Goal: Task Accomplishment & Management: Use online tool/utility

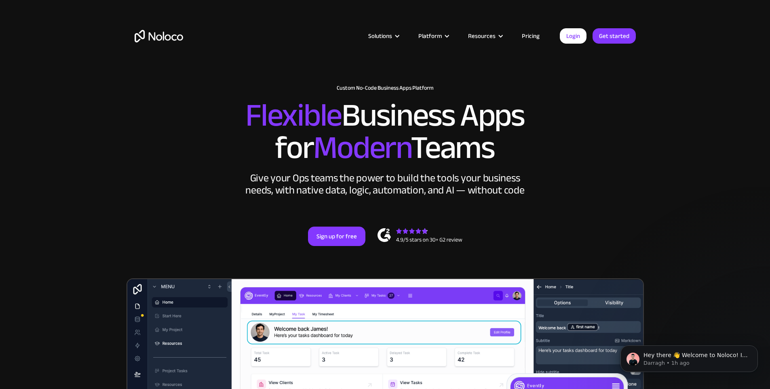
click at [175, 113] on div "New: Connect Noloco to Stripe Custom No-Code Business Apps Platform Flexible Bu…" at bounding box center [386, 166] width 518 height 210
click at [550, 158] on h2 "Flexible Business Apps for Modern Teams" at bounding box center [385, 131] width 501 height 65
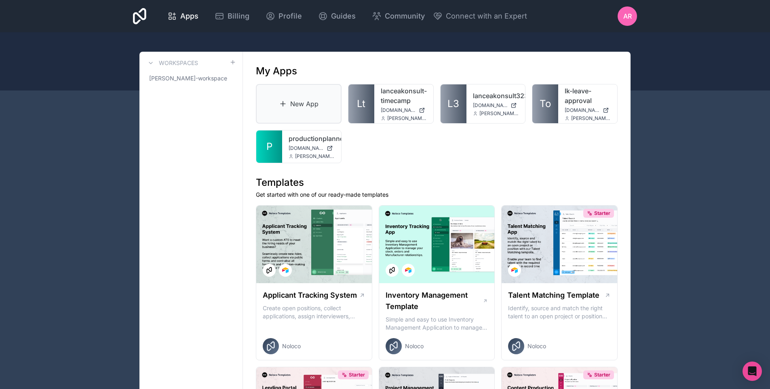
click at [283, 99] on link "New App" at bounding box center [299, 104] width 86 height 40
click at [288, 141] on div "productionplanner [DOMAIN_NAME] [PERSON_NAME][EMAIL_ADDRESS][DOMAIN_NAME]" at bounding box center [311, 147] width 59 height 32
click at [268, 143] on span "P" at bounding box center [269, 146] width 6 height 13
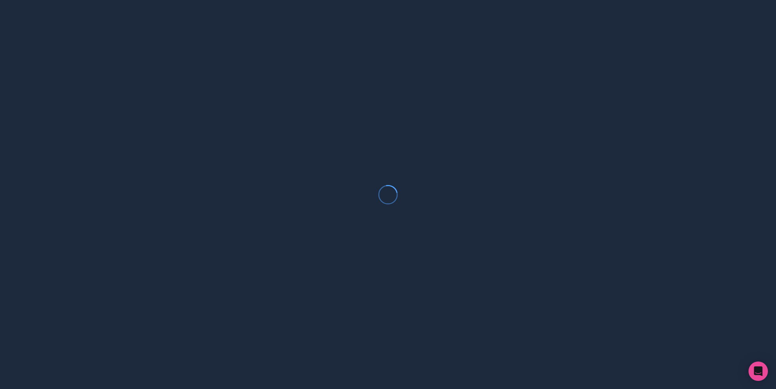
click at [268, 143] on div at bounding box center [388, 194] width 776 height 389
